Goal: Task Accomplishment & Management: Manage account settings

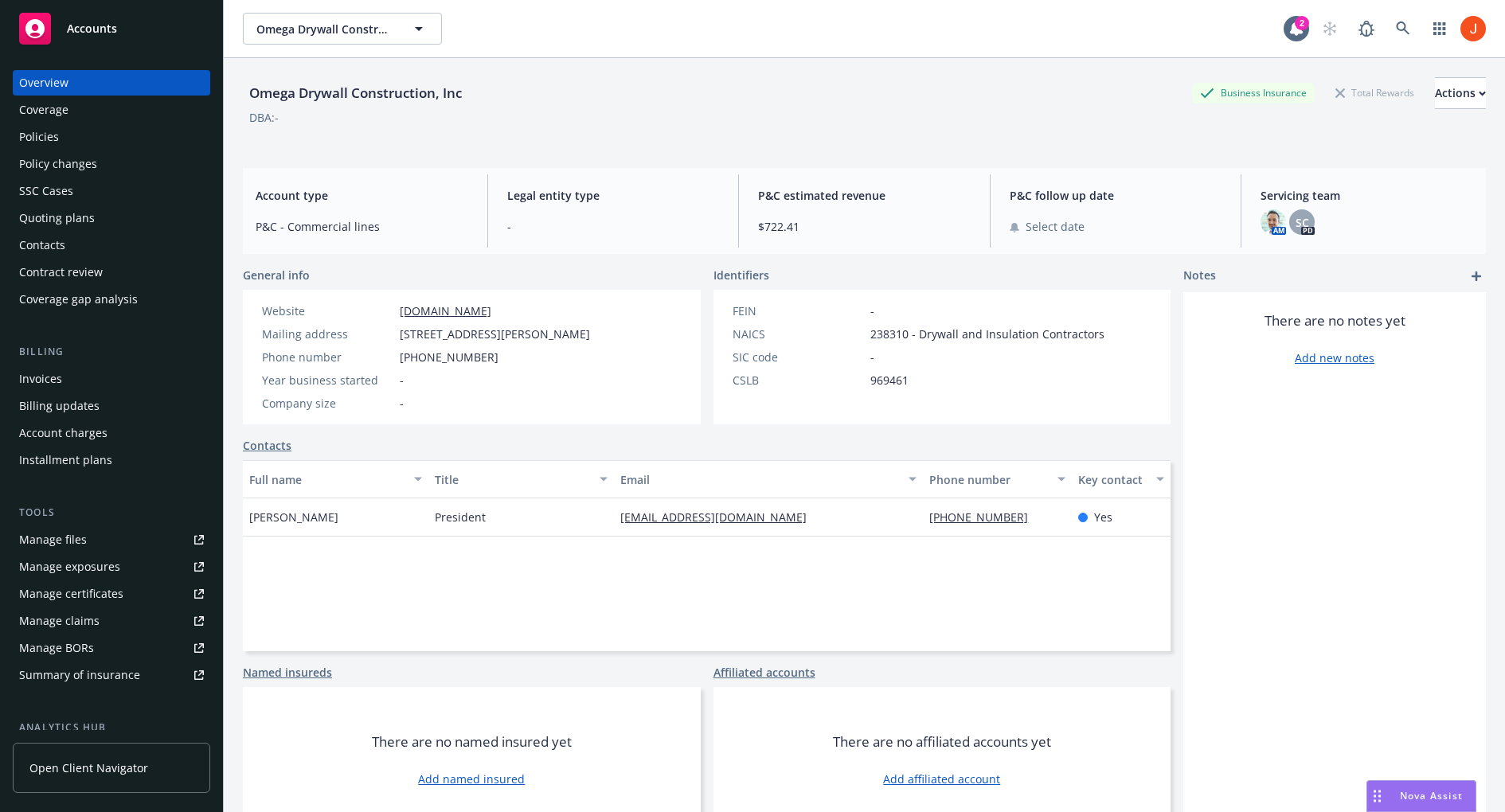
click at [88, 581] on div "Manage certificates" at bounding box center [71, 593] width 104 height 25
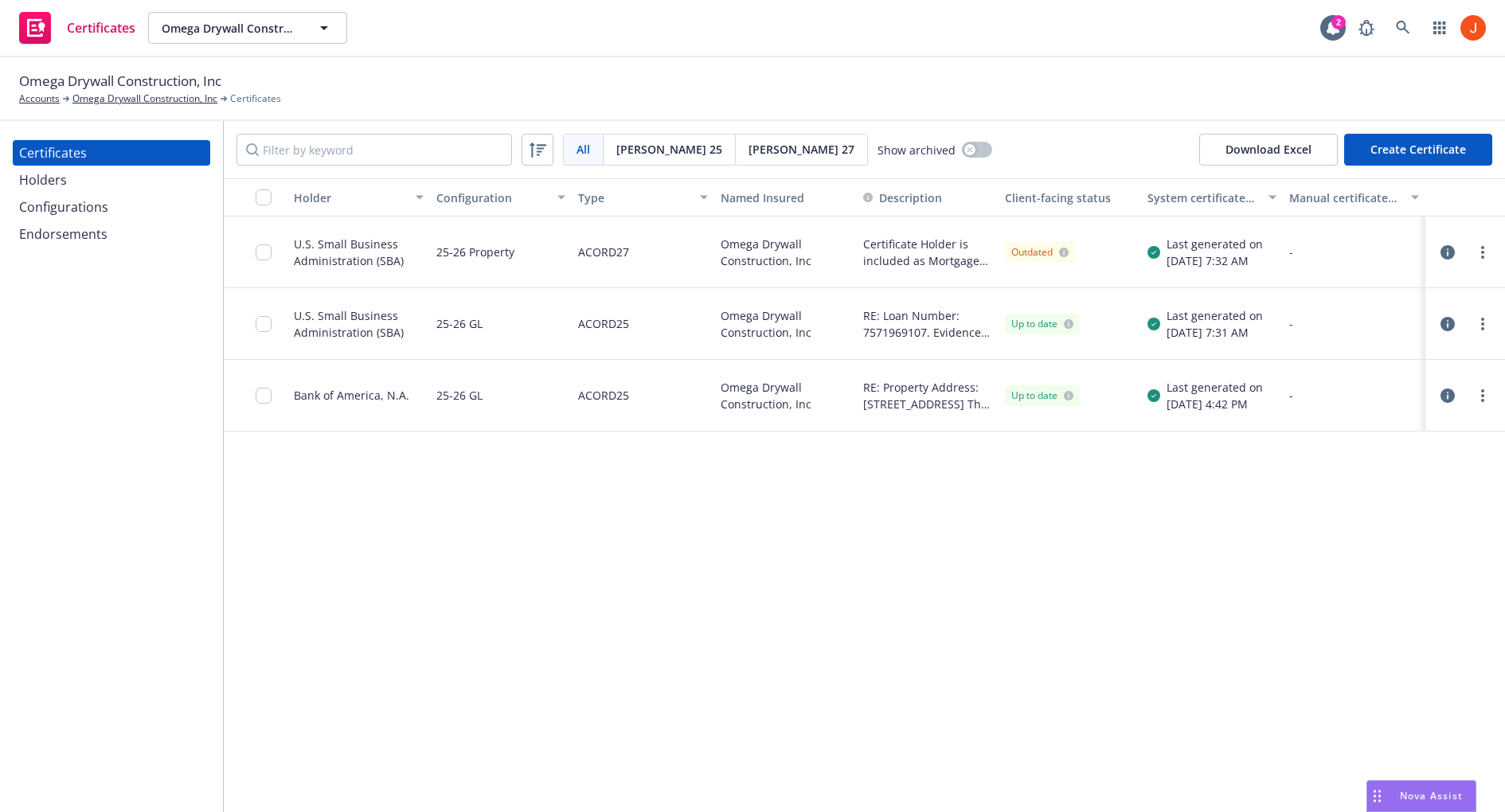
click at [1447, 253] on icon "button" at bounding box center [1447, 252] width 15 height 15
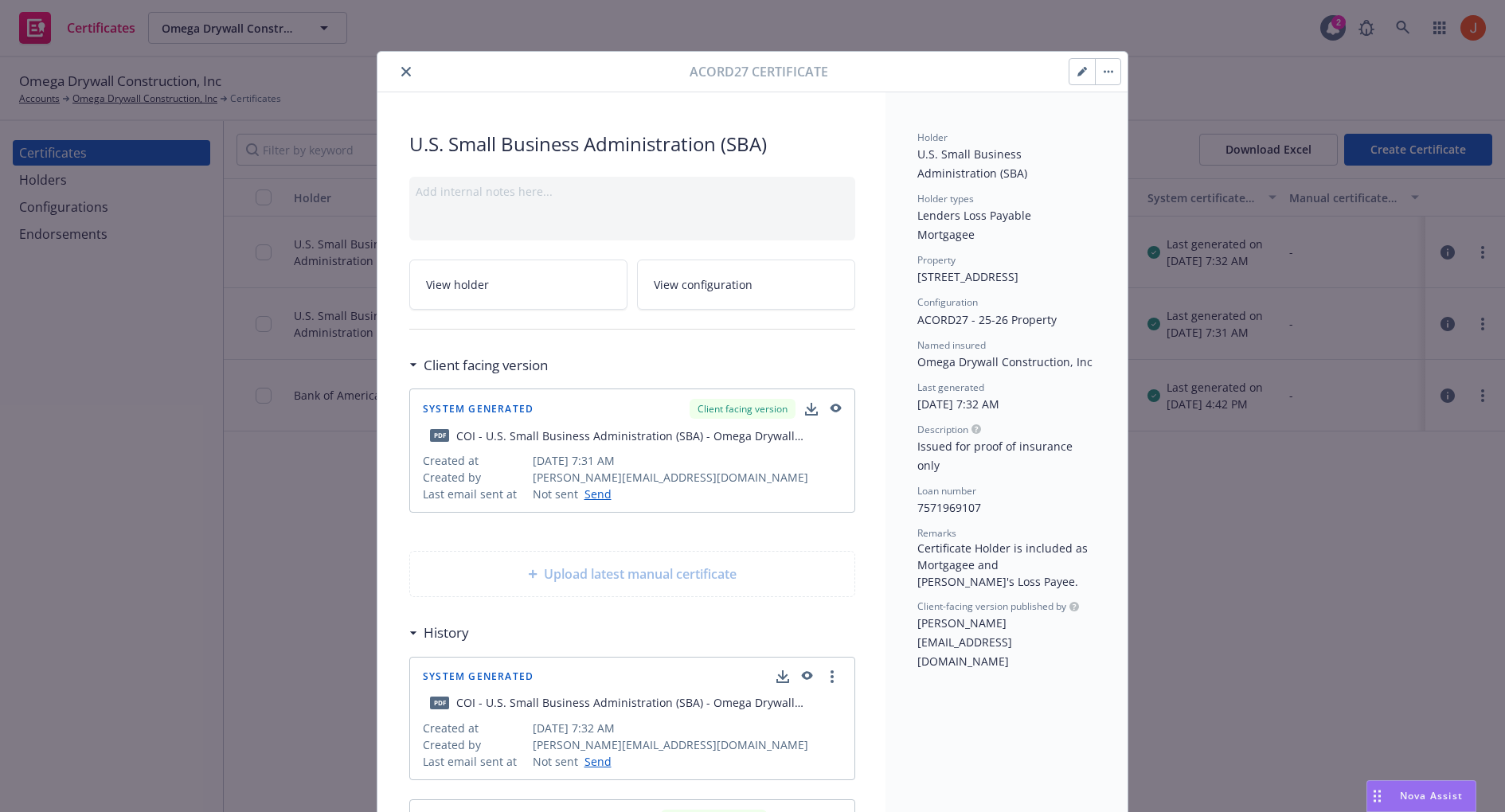
click at [472, 285] on span "View holder" at bounding box center [457, 284] width 63 height 17
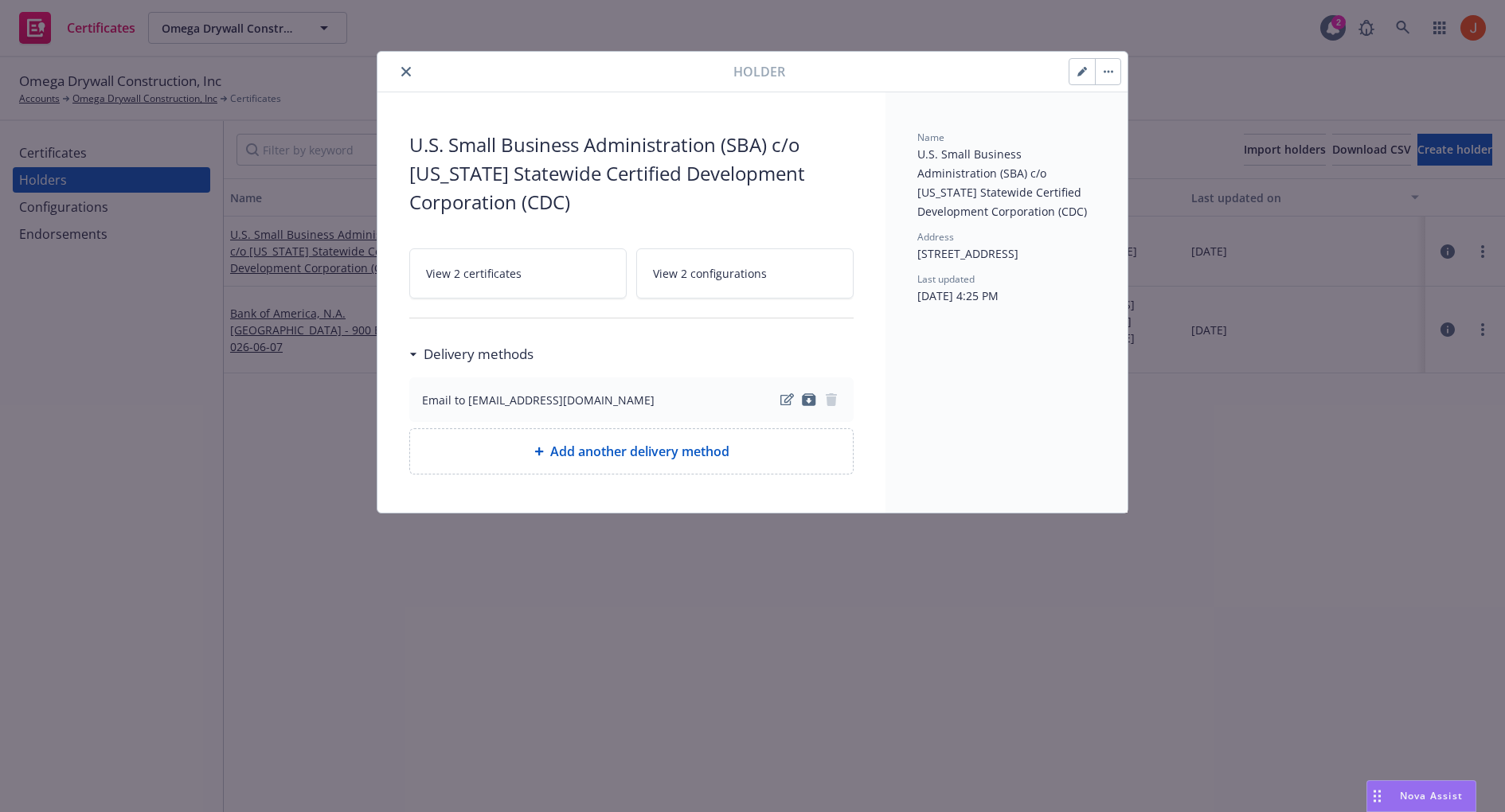
click at [1124, 80] on div "Holder" at bounding box center [752, 72] width 750 height 41
click at [1113, 76] on button "button" at bounding box center [1108, 72] width 25 height 25
click at [1083, 74] on icon "button" at bounding box center [1082, 72] width 10 height 10
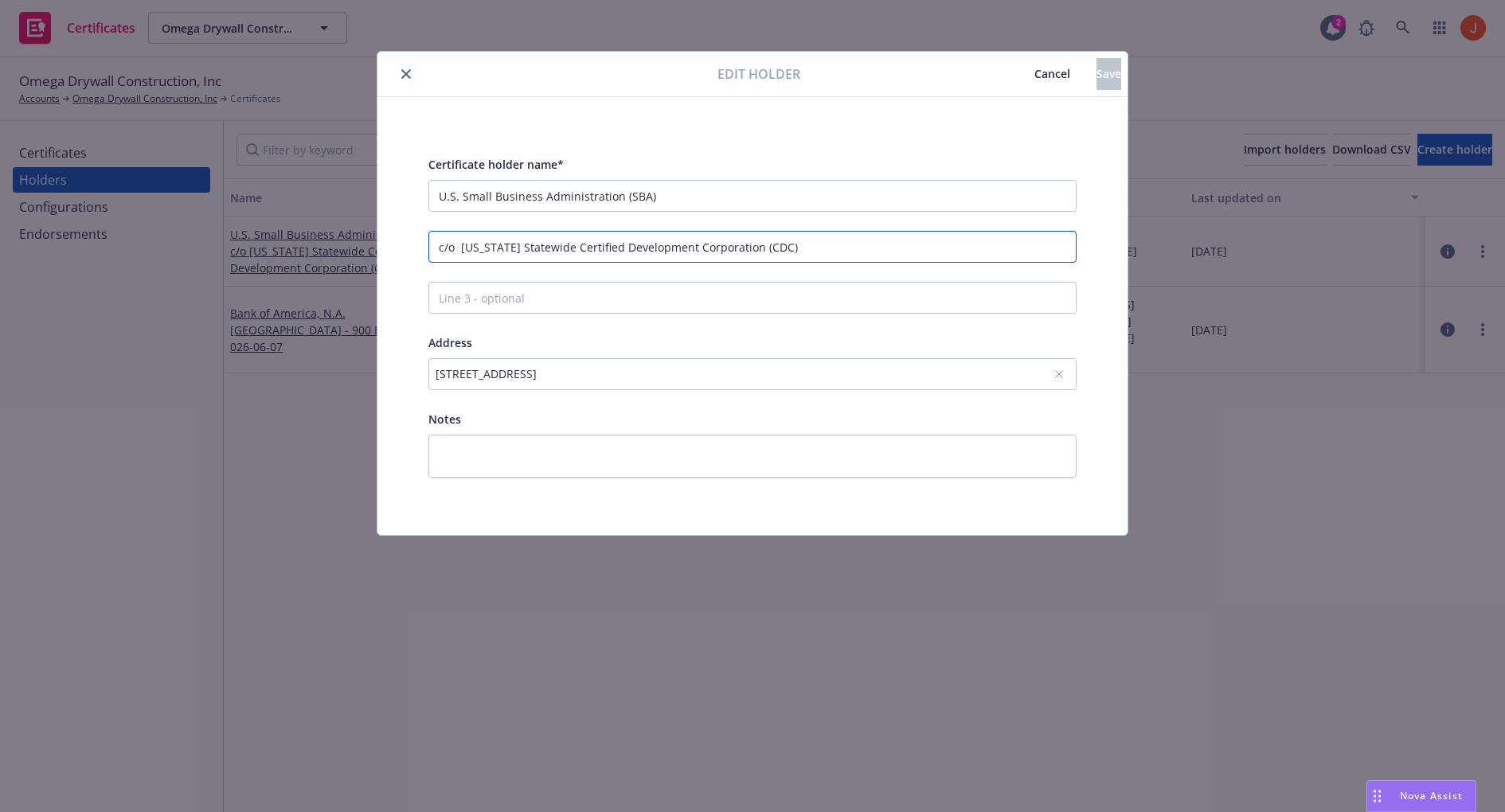
click at [787, 246] on input "c/o California Statewide Certified Development Corporation (CDC)" at bounding box center [752, 247] width 648 height 32
click at [800, 289] on input "Line 3 - optional" at bounding box center [752, 297] width 648 height 32
click at [809, 244] on input "c/o California Statewide Certified Development Corporation (CDC)" at bounding box center [752, 247] width 648 height 32
click at [860, 176] on div "Certificate holder name* U.S. Small Business Administration (SBA)" at bounding box center [752, 183] width 648 height 57
click at [836, 197] on input "U.S. Small Business Administration (SBA)" at bounding box center [752, 195] width 648 height 32
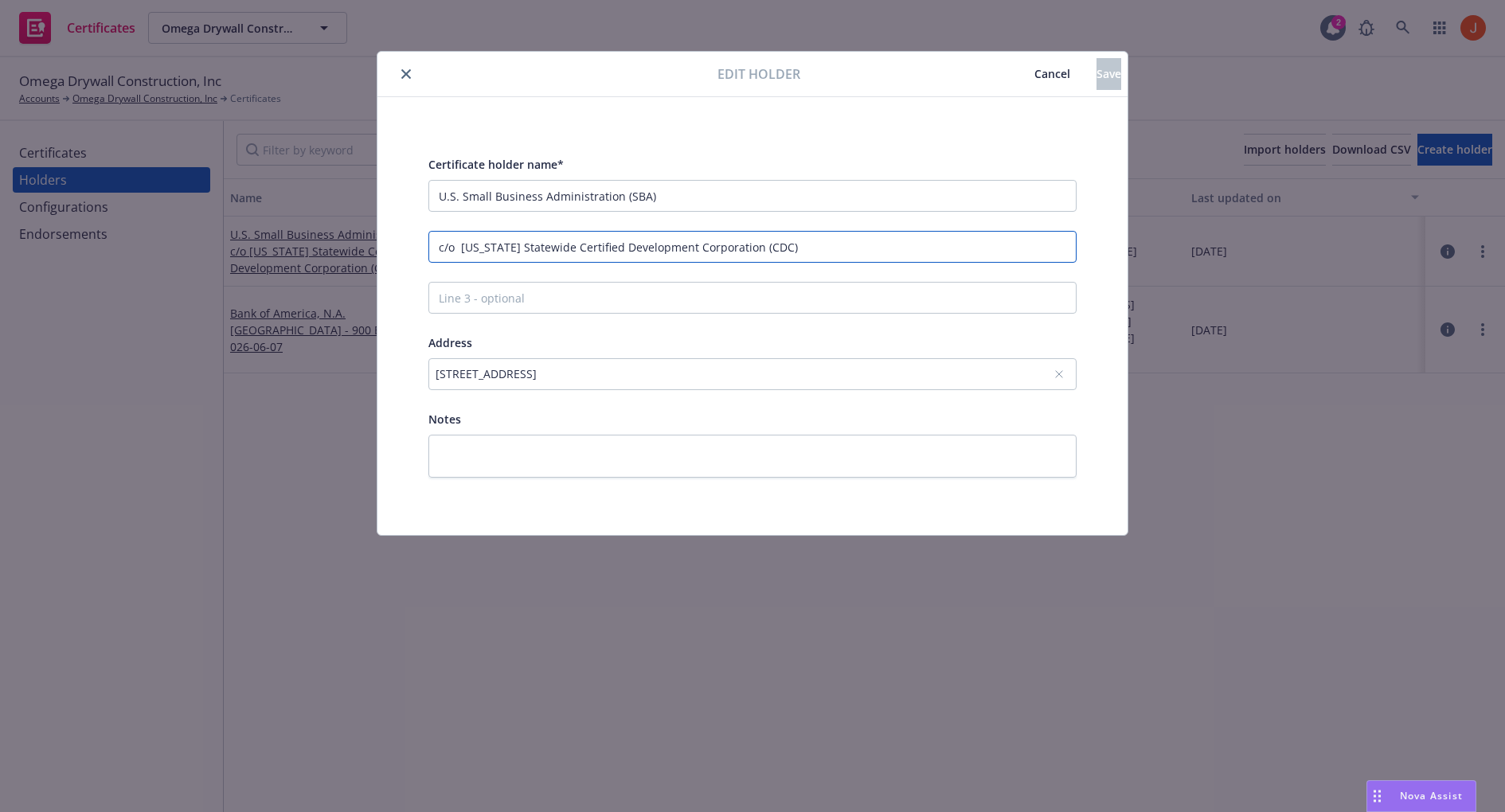
click at [819, 231] on input "c/o California Statewide Certified Development Corporation (CDC)" at bounding box center [752, 247] width 648 height 32
click at [812, 246] on input "c/o California Statewide Certified Development Corporation (CDC)" at bounding box center [752, 247] width 648 height 32
click at [799, 285] on input "Line 3 - optional" at bounding box center [752, 297] width 648 height 32
click at [811, 245] on input "c/o California Statewide Certified Development Corporation (CDC)" at bounding box center [752, 247] width 648 height 32
click at [815, 180] on input "U.S. Small Business Administration (SBA)" at bounding box center [752, 195] width 648 height 32
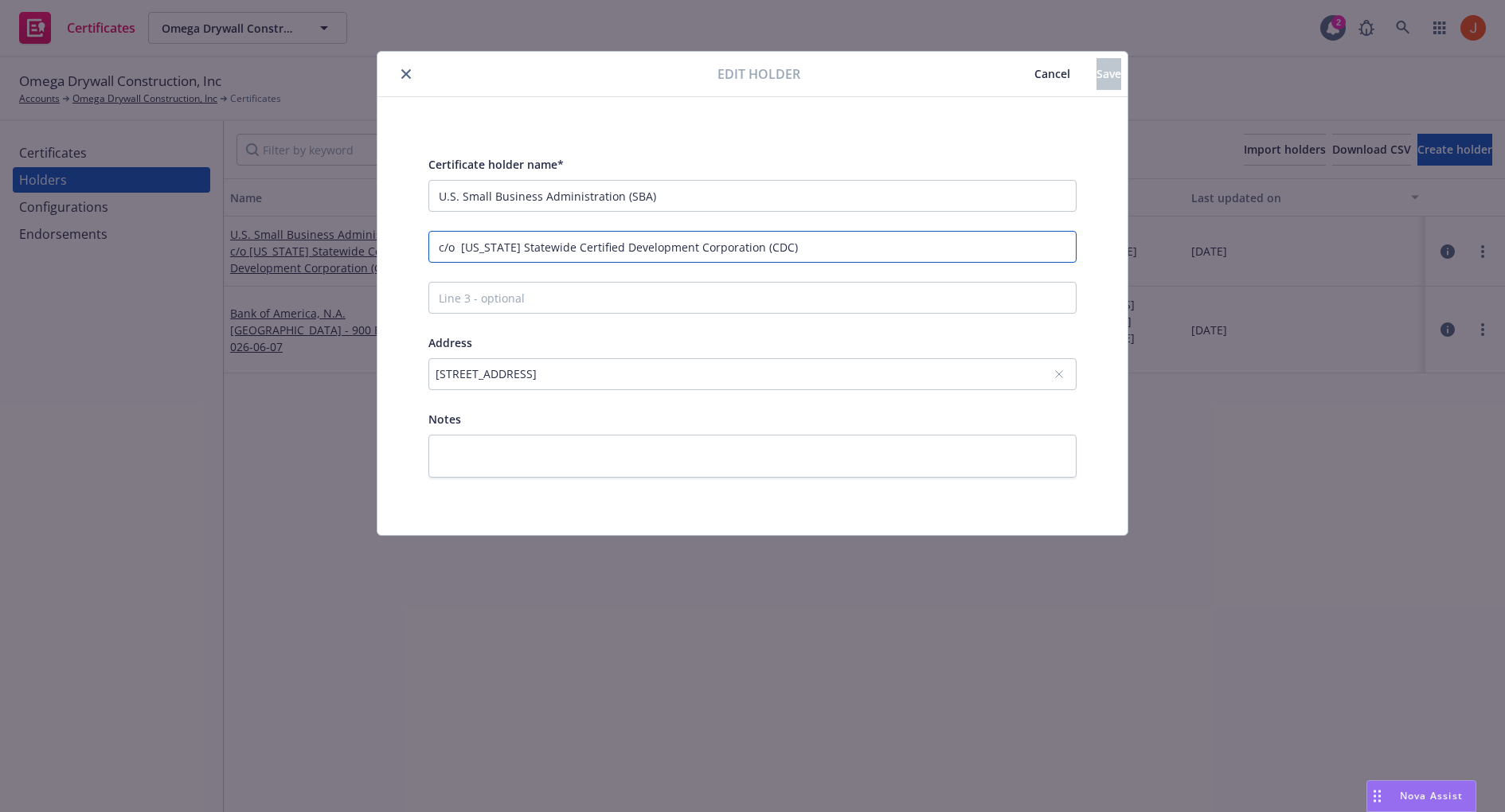
drag, startPoint x: 813, startPoint y: 258, endPoint x: 437, endPoint y: 246, distance: 376.2
click at [437, 246] on input "c/o California Statewide Certified Development Corporation (CDC)" at bounding box center [752, 247] width 648 height 32
click at [825, 238] on input "c/o California Statewide Certified Development Corporation (CDC)" at bounding box center [752, 247] width 648 height 32
click at [825, 264] on div "Certificate holder name* U.S. Small Business Administration (SBA) c/o Californi…" at bounding box center [752, 316] width 648 height 323
click at [831, 244] on input "c/o California Statewide Certified Development Corporation (CDC)" at bounding box center [752, 247] width 648 height 32
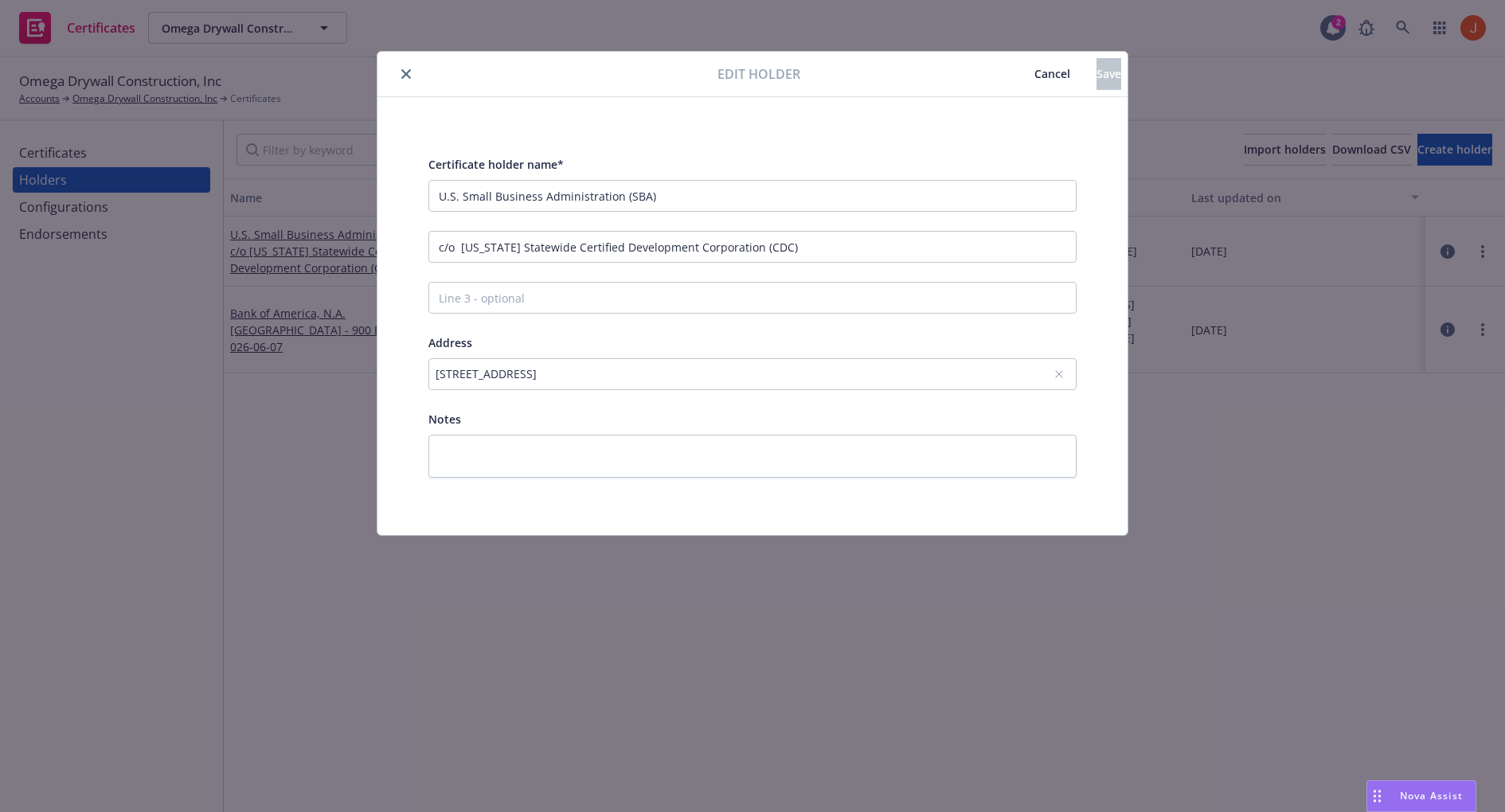
click at [815, 271] on div "Certificate holder name* U.S. Small Business Administration (SBA) c/o Californi…" at bounding box center [752, 316] width 648 height 323
click at [818, 235] on input "c/o California Statewide Certified Development Corporation (CDC)" at bounding box center [752, 247] width 648 height 32
click at [818, 237] on input "wc/o California Statewide Certified Development Corporation (CDC)" at bounding box center [752, 247] width 648 height 32
type input "c/o California Statewide Certified Development Corporation (CDC)"
drag, startPoint x: 426, startPoint y: 166, endPoint x: 637, endPoint y: 166, distance: 211.0
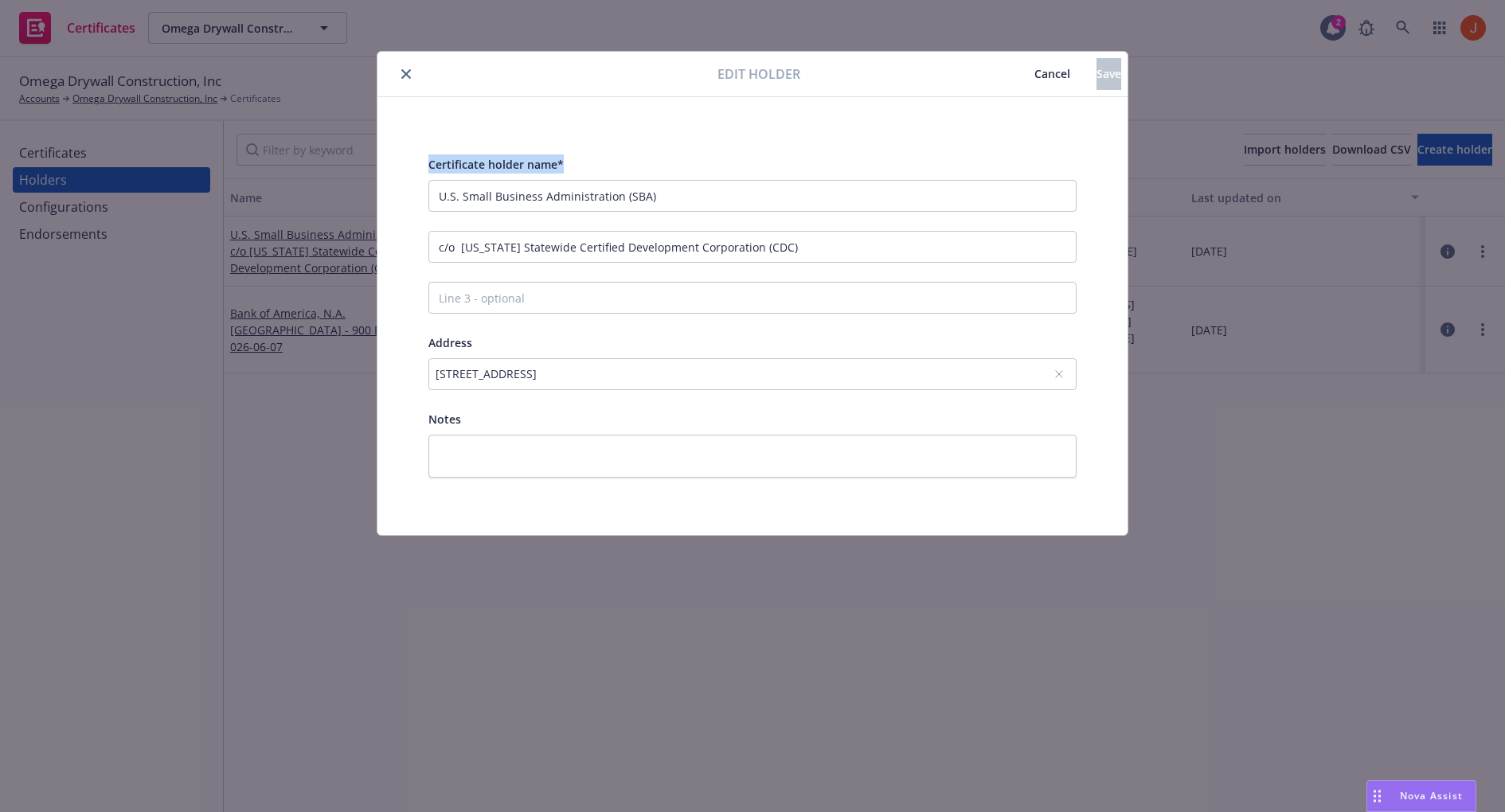
click at [637, 166] on div "Certificate holder name* U.S. Small Business Administration (SBA) c/o Californi…" at bounding box center [752, 316] width 686 height 361
copy span "Certificate holder name*"
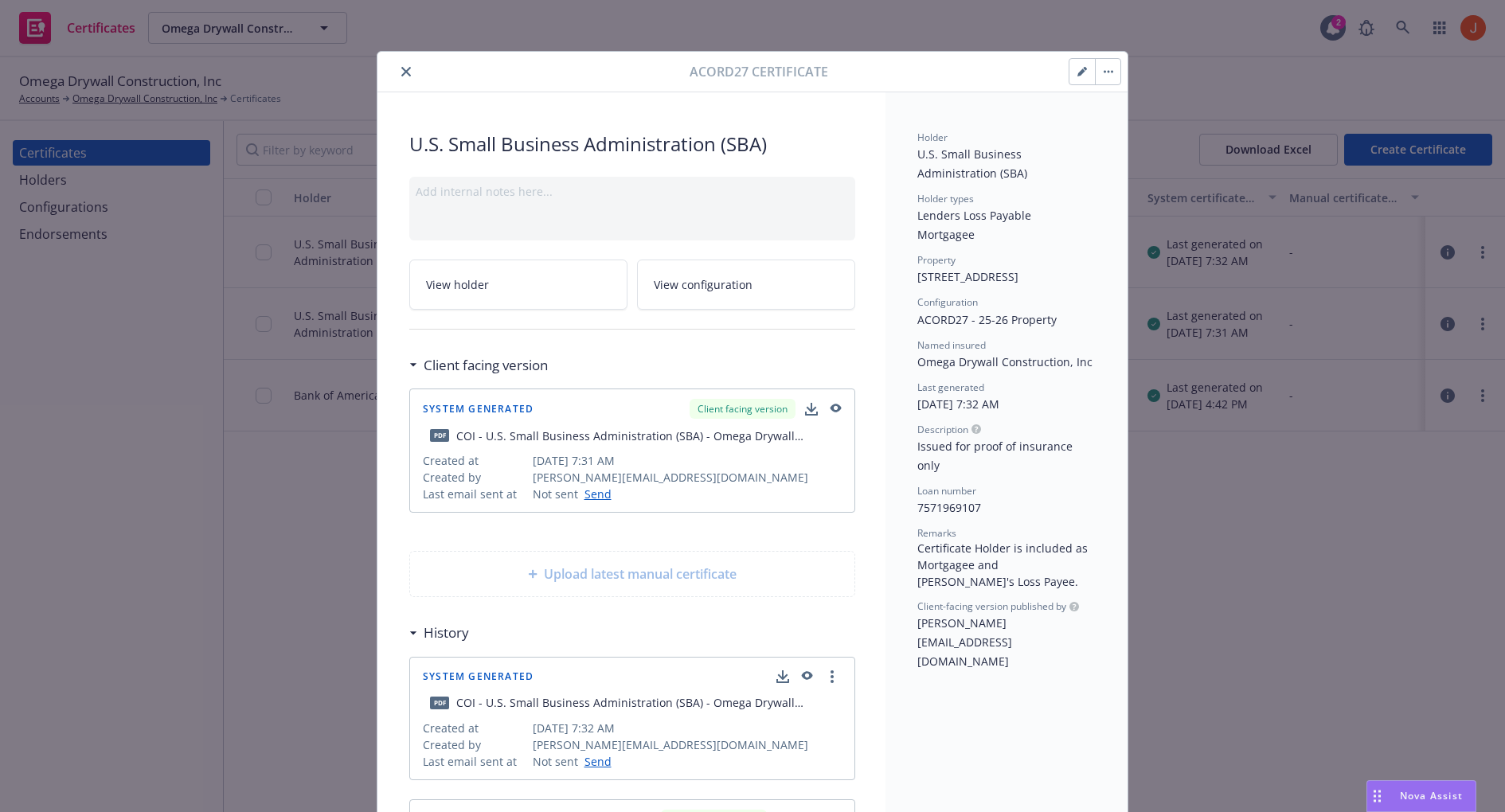
click at [834, 405] on icon "button" at bounding box center [834, 408] width 15 height 11
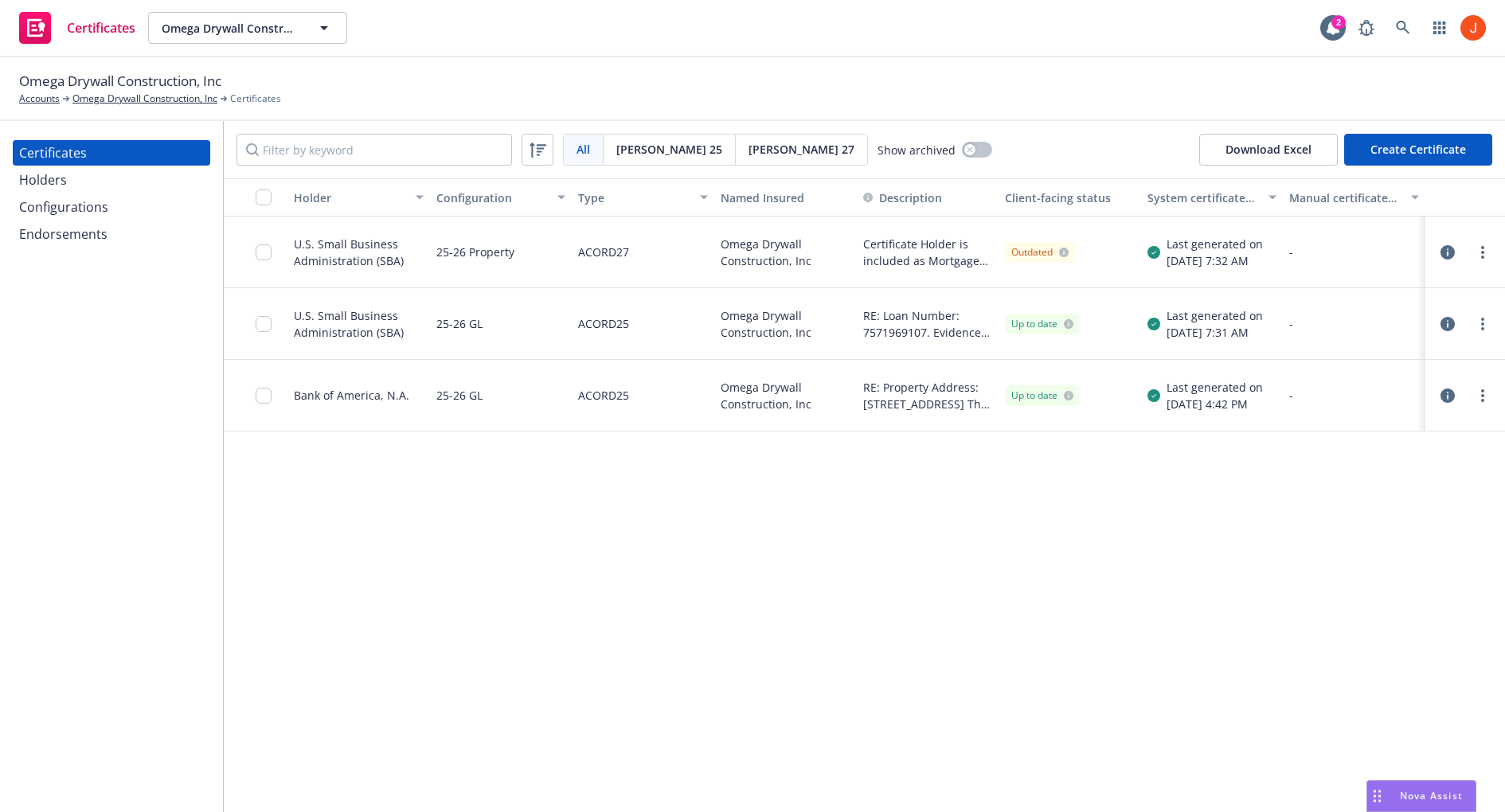
click at [1443, 323] on icon "button" at bounding box center [1447, 323] width 15 height 15
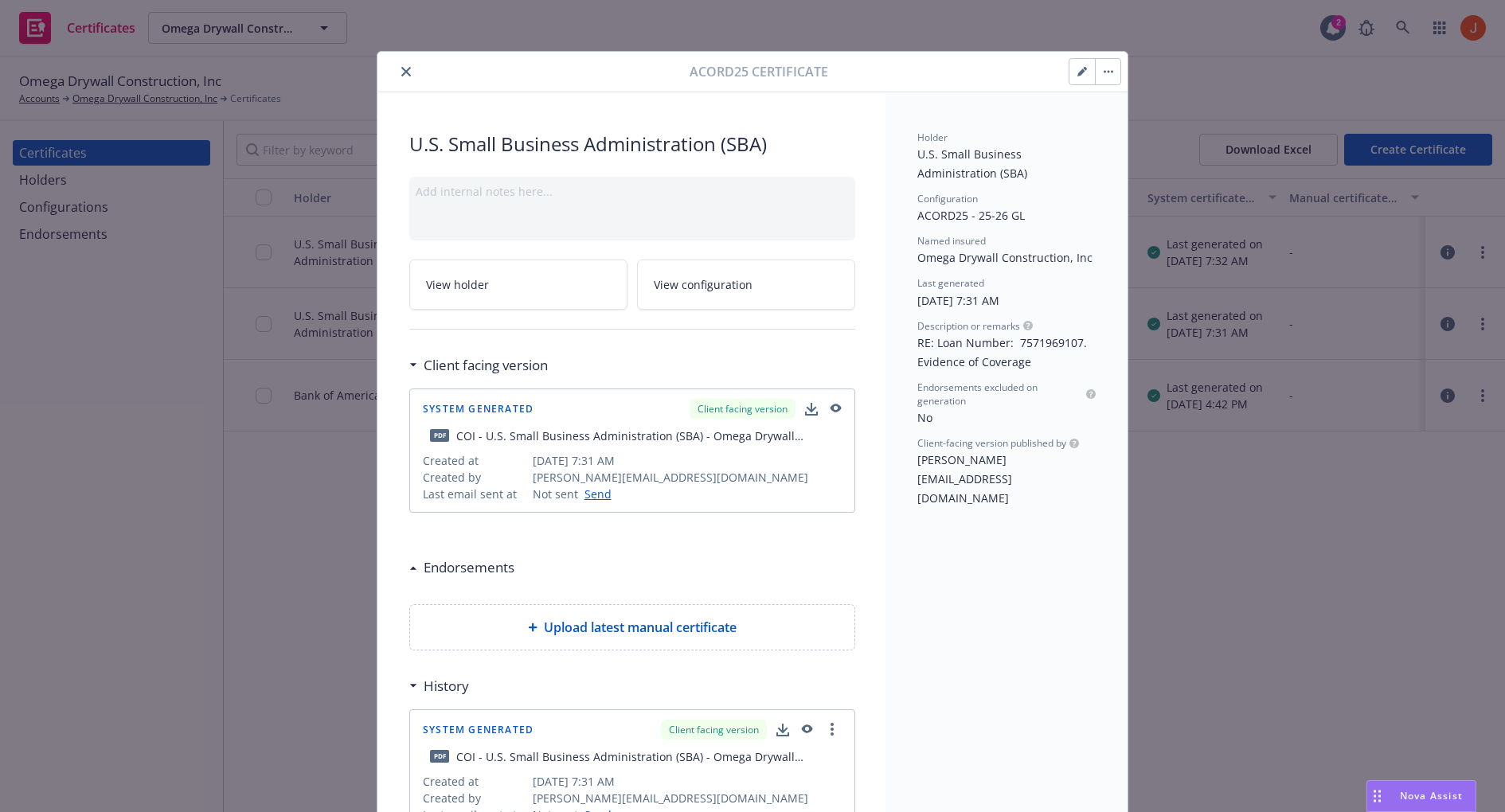
click at [837, 409] on icon "button" at bounding box center [834, 408] width 15 height 11
